Goal: Task Accomplishment & Management: Complete application form

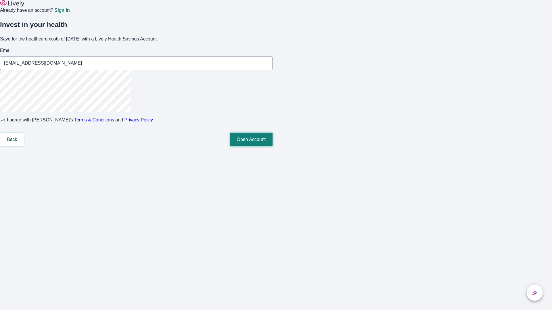
click at [272, 147] on button "Open Account" at bounding box center [251, 140] width 43 height 14
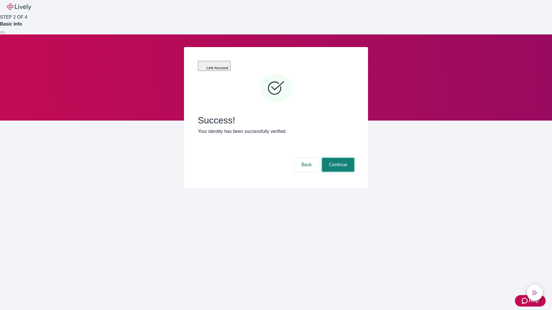
click at [337, 158] on button "Continue" at bounding box center [338, 165] width 32 height 14
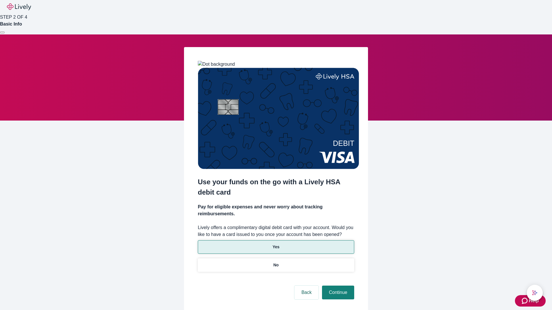
click at [275, 244] on p "Yes" at bounding box center [275, 247] width 7 height 6
click at [337, 286] on button "Continue" at bounding box center [338, 293] width 32 height 14
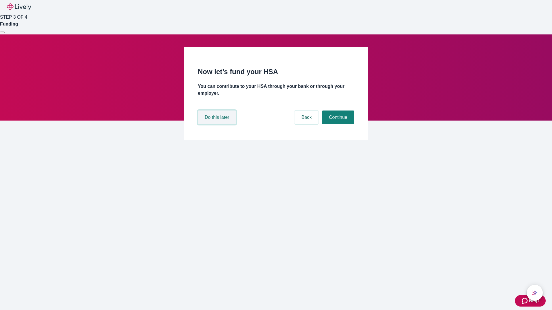
click at [217, 124] on button "Do this later" at bounding box center [217, 118] width 38 height 14
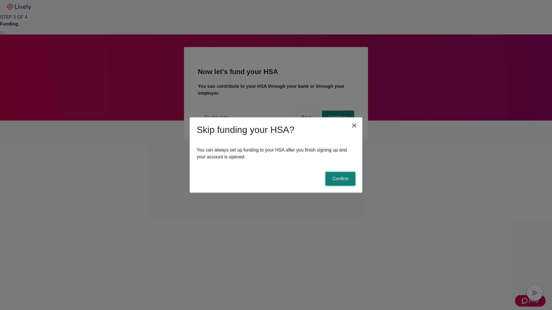
click at [339, 179] on button "Confirm" at bounding box center [340, 179] width 30 height 14
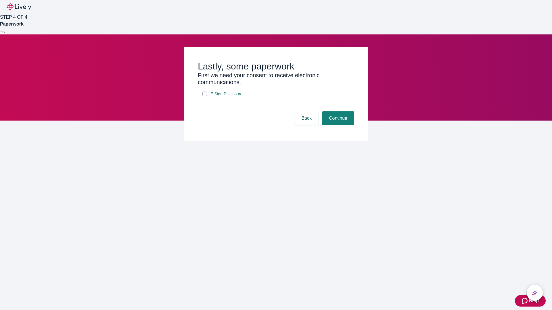
click at [205, 96] on input "E-Sign Disclosure" at bounding box center [204, 94] width 5 height 5
checkbox input "true"
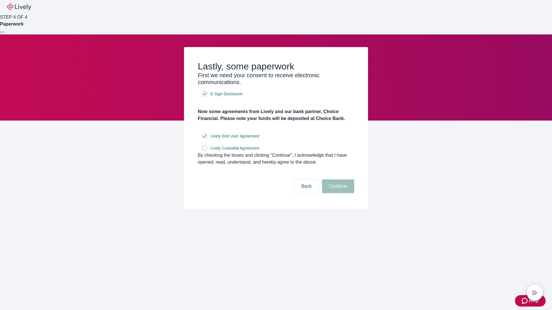
click at [205, 151] on input "Lively Custodial Agreement" at bounding box center [204, 148] width 5 height 5
checkbox input "true"
click at [337, 193] on button "Continue" at bounding box center [338, 187] width 32 height 14
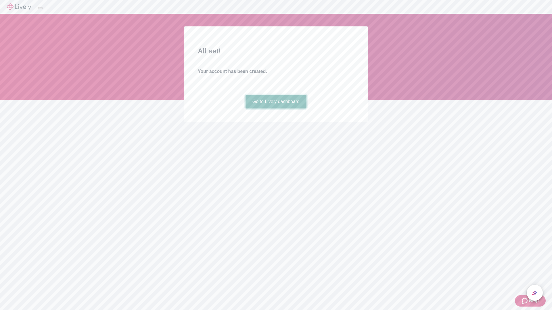
click at [275, 109] on link "Go to Lively dashboard" at bounding box center [275, 102] width 61 height 14
